Goal: Information Seeking & Learning: Check status

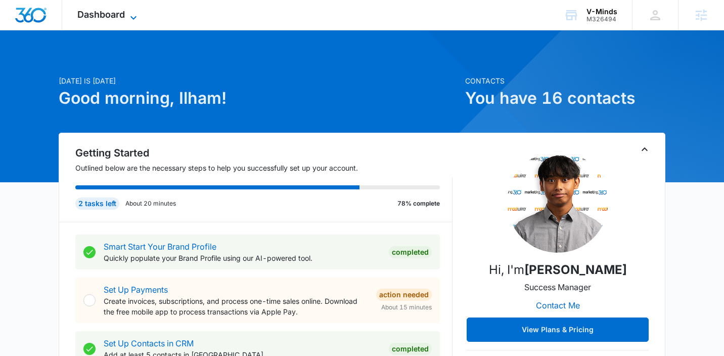
click at [108, 13] on span "Dashboard" at bounding box center [101, 14] width 48 height 11
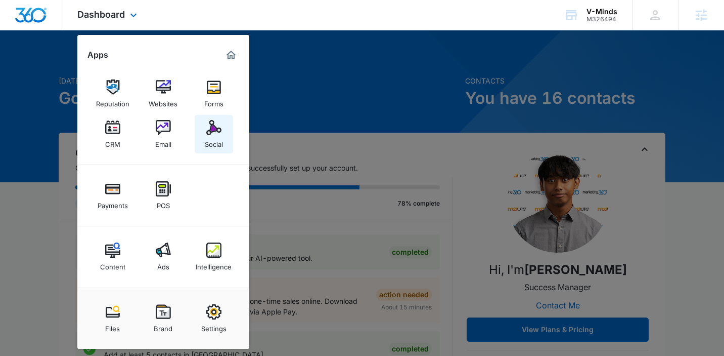
click at [213, 122] on img at bounding box center [213, 127] width 15 height 15
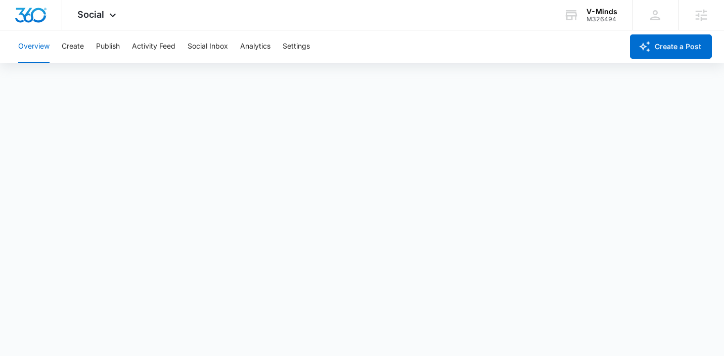
click at [123, 52] on div "Overview Create Publish Activity Feed Social Inbox Analytics Settings" at bounding box center [317, 46] width 611 height 32
click at [117, 49] on button "Publish" at bounding box center [108, 46] width 24 height 32
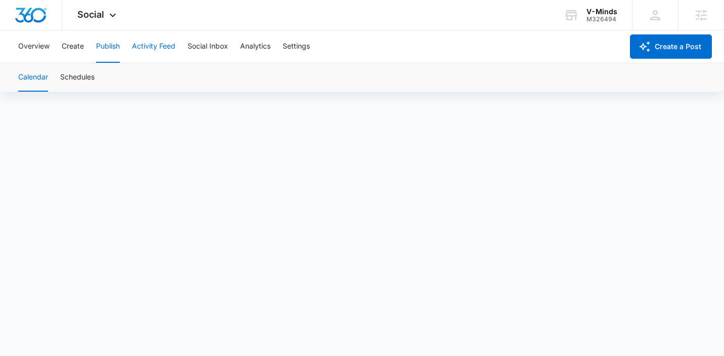
click at [165, 47] on button "Activity Feed" at bounding box center [154, 46] width 44 height 32
click at [111, 42] on button "Publish" at bounding box center [108, 46] width 24 height 32
click at [35, 49] on button "Overview" at bounding box center [33, 46] width 31 height 32
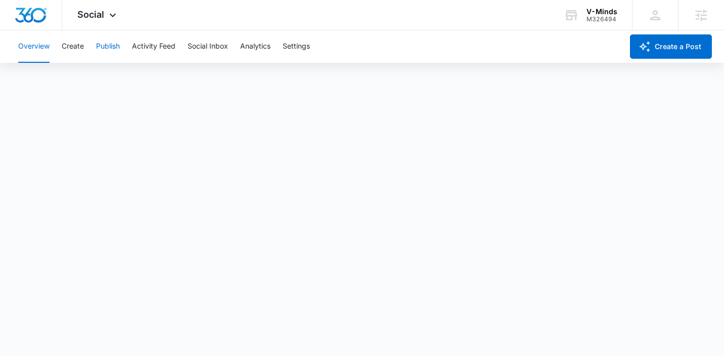
click at [115, 47] on button "Publish" at bounding box center [108, 46] width 24 height 32
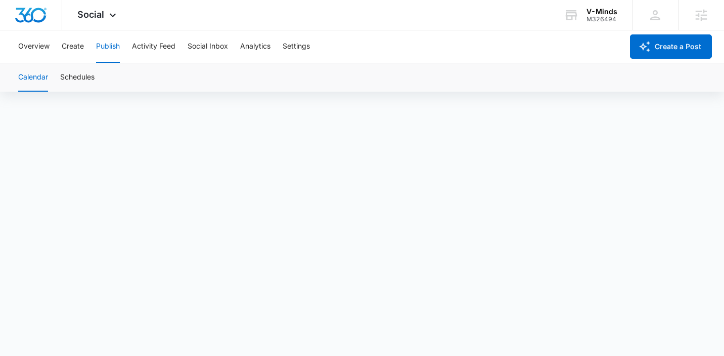
scroll to position [7, 0]
click at [618, 14] on div "V-Minds M326494 Your Accounts View All" at bounding box center [590, 15] width 83 height 30
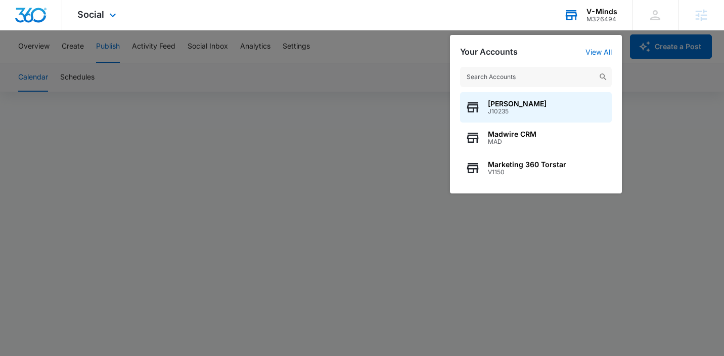
click at [542, 76] on input "text" at bounding box center [536, 77] width 152 height 20
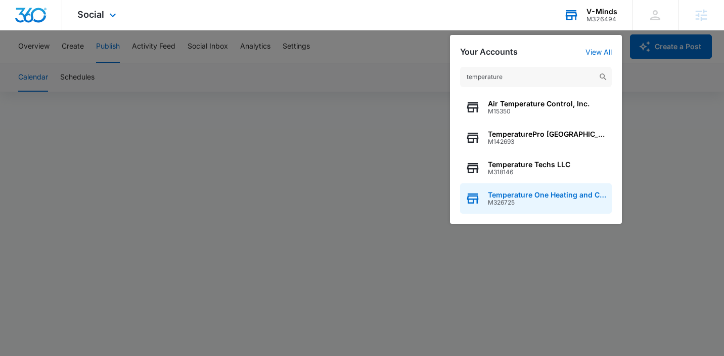
type input "temperature"
click at [542, 186] on div "Temperature One Heating and Cooling M326725" at bounding box center [536, 198] width 152 height 30
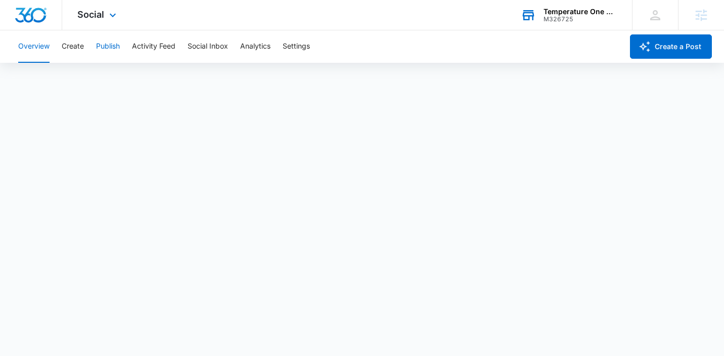
click at [119, 46] on button "Publish" at bounding box center [108, 46] width 24 height 32
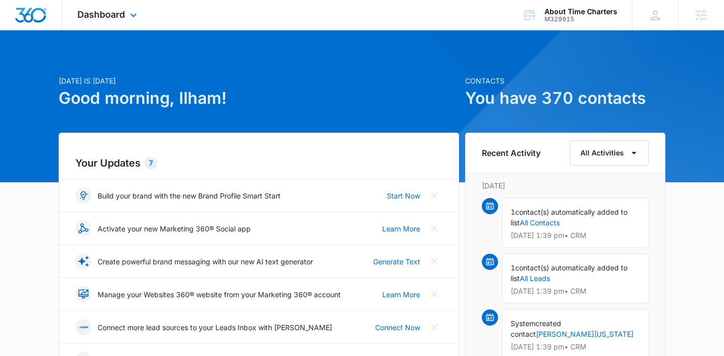
click at [122, 21] on div "Dashboard Apps Reputation Websites Forms CRM Email Social Payments POS Content …" at bounding box center [108, 15] width 93 height 30
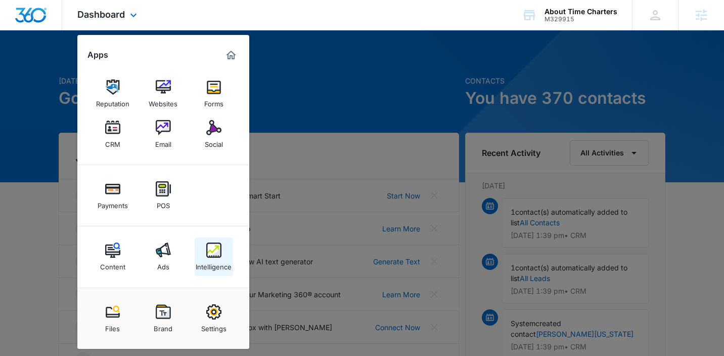
click at [225, 255] on link "Intelligence" at bounding box center [214, 256] width 38 height 38
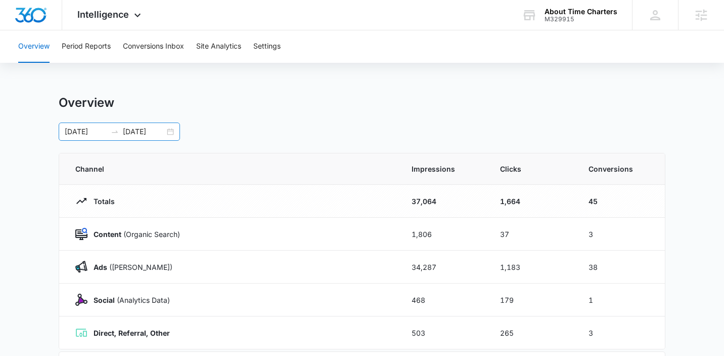
click at [168, 127] on div "[DATE] [DATE]" at bounding box center [119, 131] width 121 height 18
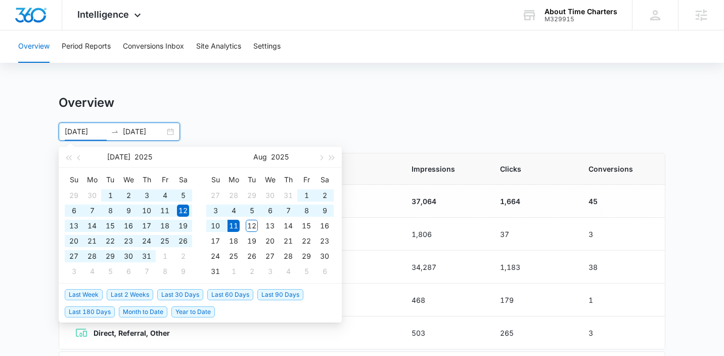
click at [77, 309] on span "Last 180 Days" at bounding box center [90, 311] width 50 height 11
type input "[DATE]"
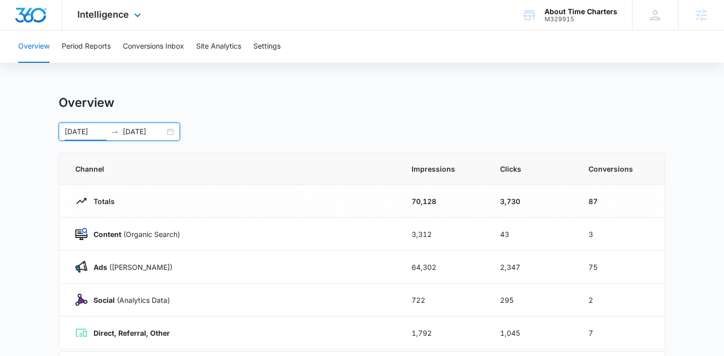
click at [103, 8] on div "Intelligence Apps Reputation Websites Forms CRM Email Social Payments POS Conte…" at bounding box center [110, 15] width 97 height 30
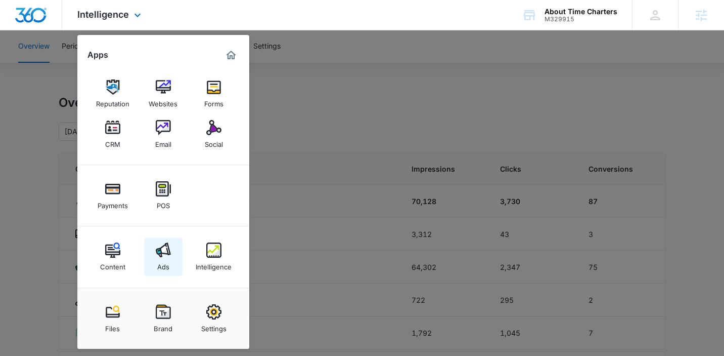
click at [156, 253] on img at bounding box center [163, 249] width 15 height 15
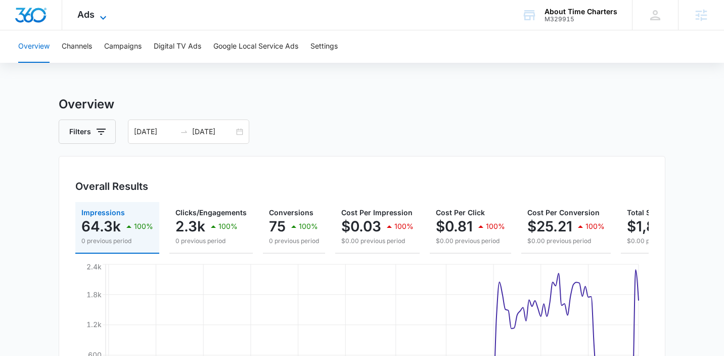
click at [100, 18] on icon at bounding box center [103, 18] width 12 height 12
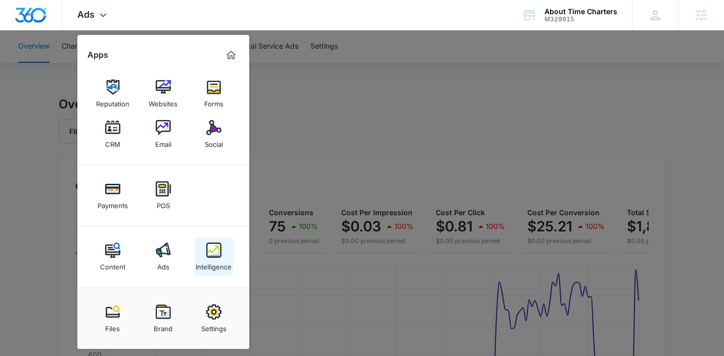
click at [203, 254] on link "Intelligence" at bounding box center [214, 256] width 38 height 38
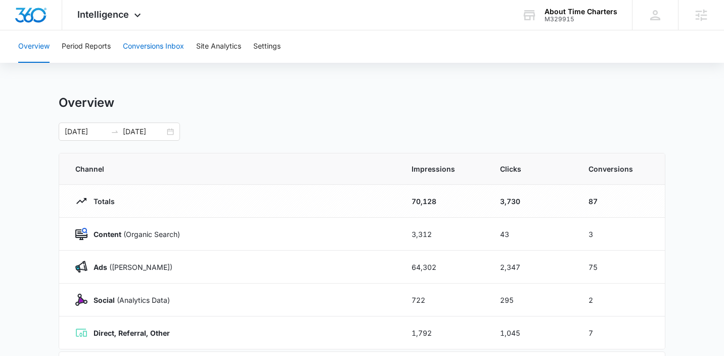
click at [144, 41] on button "Conversions Inbox" at bounding box center [153, 46] width 61 height 32
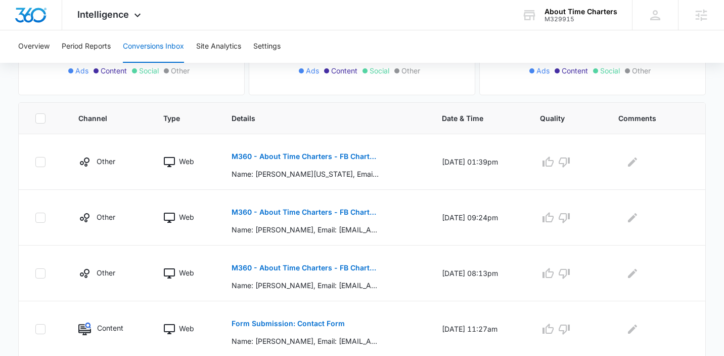
scroll to position [202, 0]
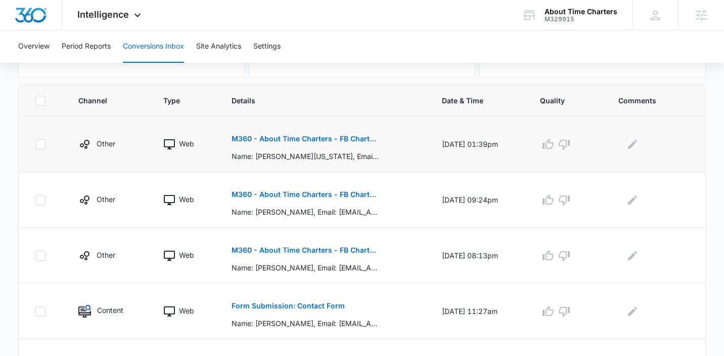
click at [274, 138] on p "M360 - About Time Charters - FB Charter/Service Lead Form" at bounding box center [305, 138] width 147 height 7
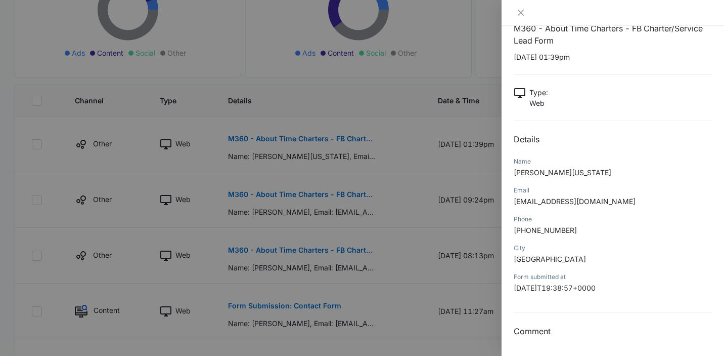
scroll to position [22, 0]
click at [518, 15] on icon "close" at bounding box center [521, 13] width 8 height 8
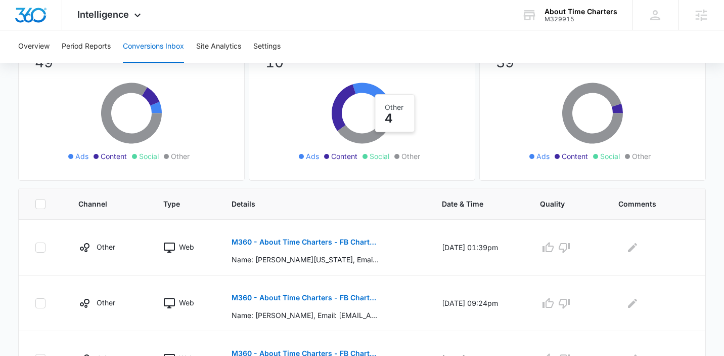
scroll to position [146, 0]
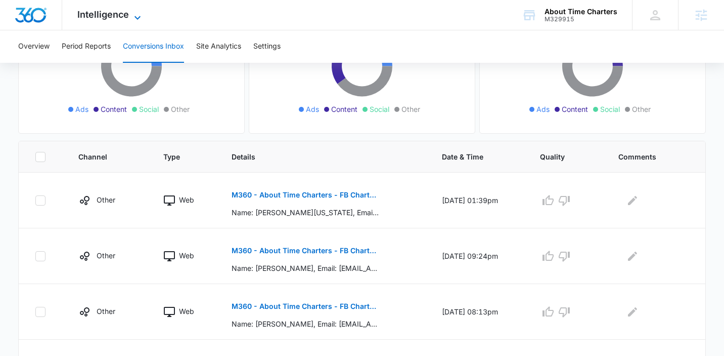
click at [97, 19] on span "Intelligence" at bounding box center [103, 14] width 52 height 11
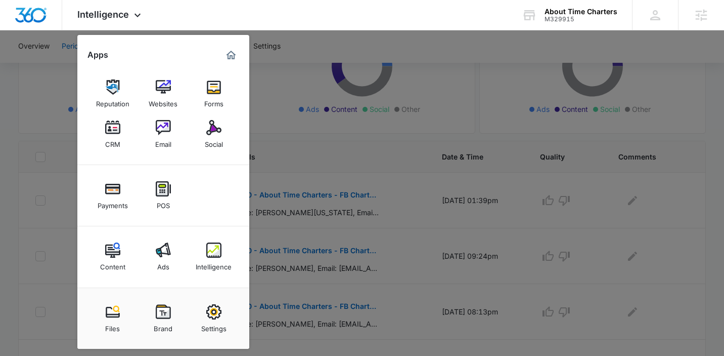
drag, startPoint x: 16, startPoint y: 77, endPoint x: 68, endPoint y: 54, distance: 57.3
click at [17, 77] on div at bounding box center [362, 178] width 724 height 356
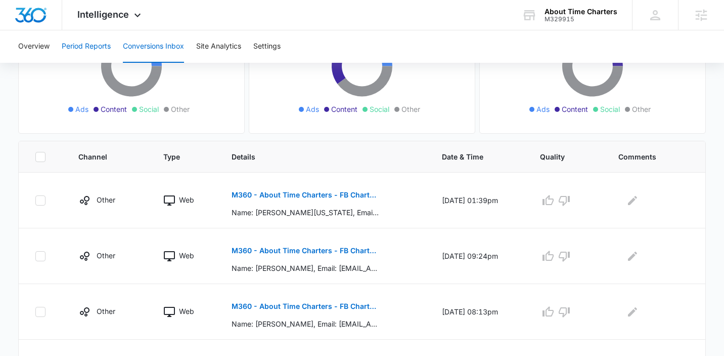
click at [88, 45] on button "Period Reports" at bounding box center [86, 46] width 49 height 32
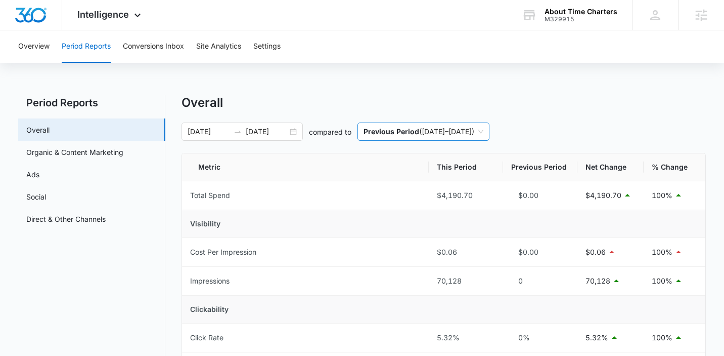
click at [376, 130] on p "Previous Period" at bounding box center [392, 131] width 56 height 9
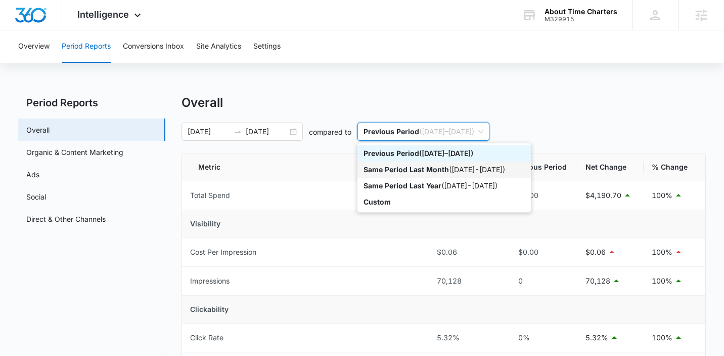
click at [317, 158] on th "Metric" at bounding box center [305, 167] width 247 height 28
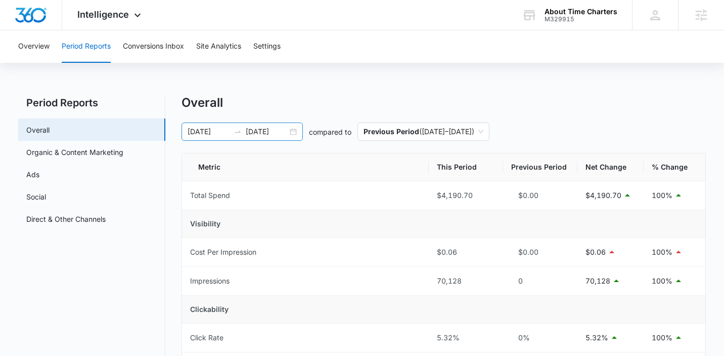
click at [295, 130] on div "[DATE] [DATE]" at bounding box center [242, 131] width 121 height 18
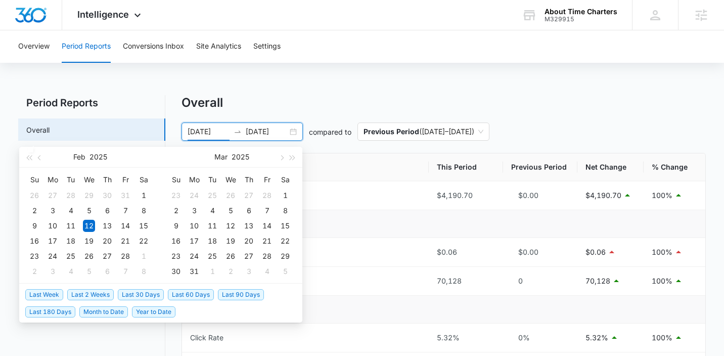
click at [133, 292] on span "Last 30 Days" at bounding box center [141, 294] width 46 height 11
type input "[DATE]"
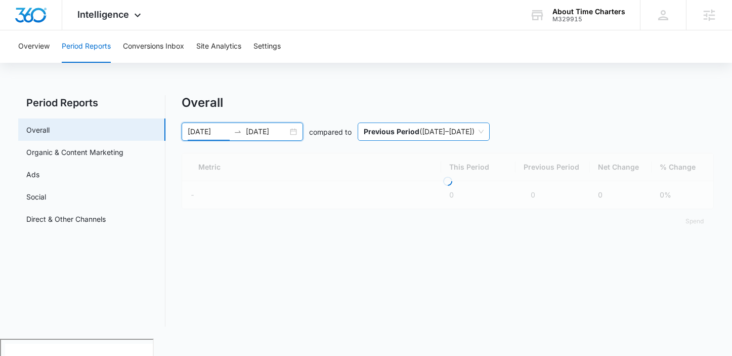
click at [405, 136] on p "Previous Period" at bounding box center [392, 131] width 56 height 9
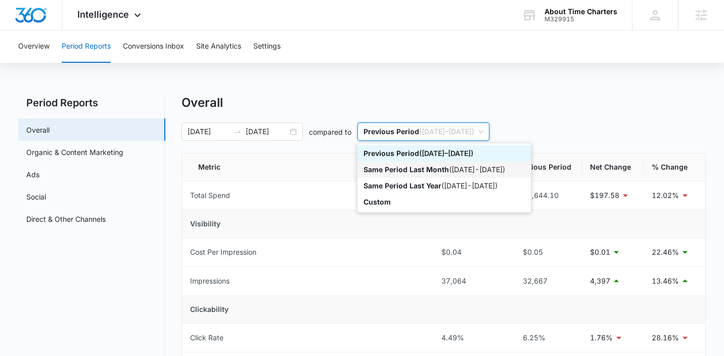
click at [407, 173] on p "Same Period Last Month" at bounding box center [406, 169] width 85 height 9
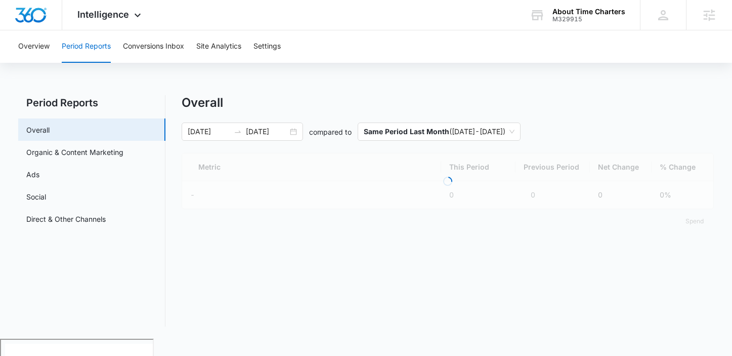
click at [351, 157] on div "Loading" at bounding box center [448, 181] width 532 height 56
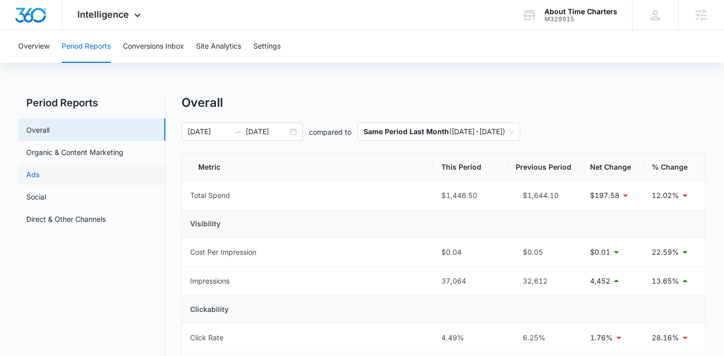
click at [39, 180] on link "Ads" at bounding box center [32, 174] width 13 height 11
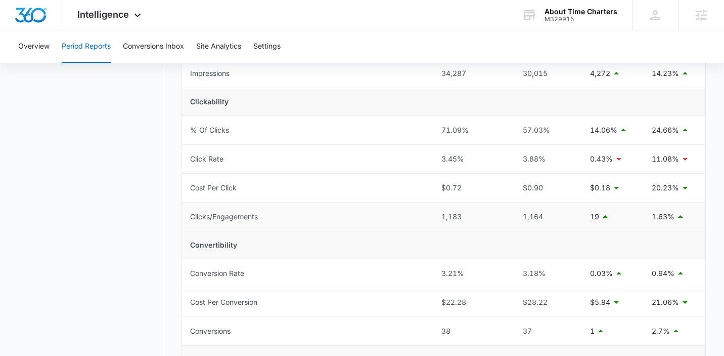
scroll to position [226, 0]
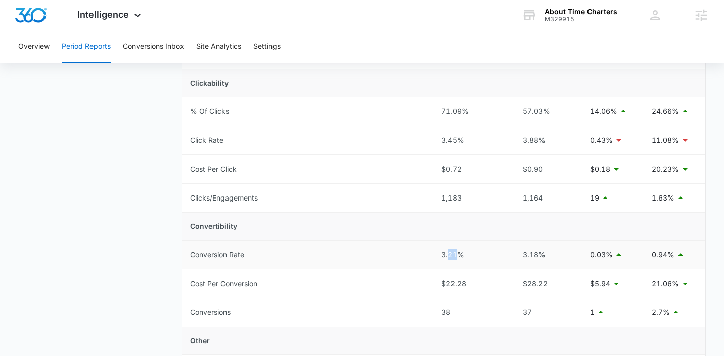
drag, startPoint x: 458, startPoint y: 253, endPoint x: 450, endPoint y: 254, distance: 8.1
click at [450, 254] on div "3.21%" at bounding box center [471, 254] width 58 height 11
click at [474, 252] on div "3.21%" at bounding box center [471, 254] width 58 height 11
drag, startPoint x: 452, startPoint y: 255, endPoint x: 400, endPoint y: 256, distance: 52.6
click at [400, 256] on tr "Conversion Rate 3.21% 3.18% 0.03% 0.94%" at bounding box center [444, 254] width 524 height 29
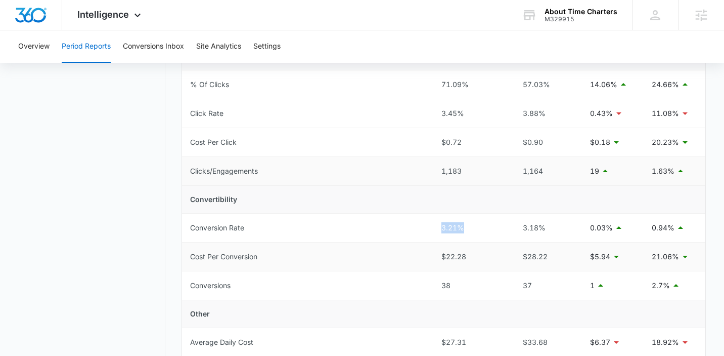
scroll to position [314, 0]
